Goal: Information Seeking & Learning: Check status

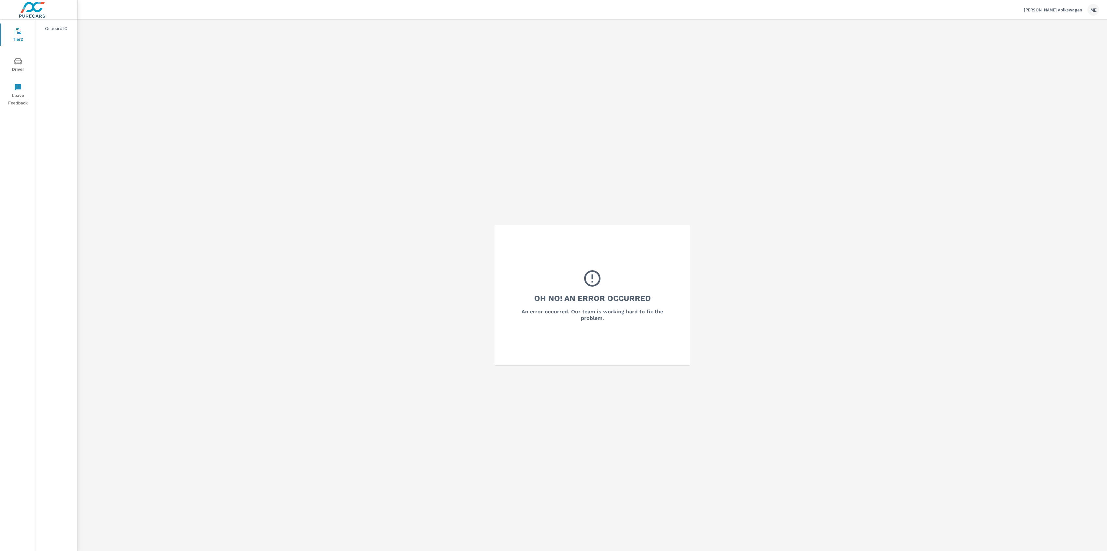
click at [290, 65] on div "Oh No! An Error Occurred An error occurred. Our team is working hard to fix the…" at bounding box center [592, 295] width 1029 height 551
click at [1032, 37] on div "Oh No! An Error Occurred An error occurred. Our team is working hard to fix the…" at bounding box center [592, 295] width 1029 height 551
click at [601, 283] on icon at bounding box center [592, 278] width 20 height 20
click at [60, 31] on p "Onboard IO" at bounding box center [58, 28] width 27 height 7
